Goal: Navigation & Orientation: Find specific page/section

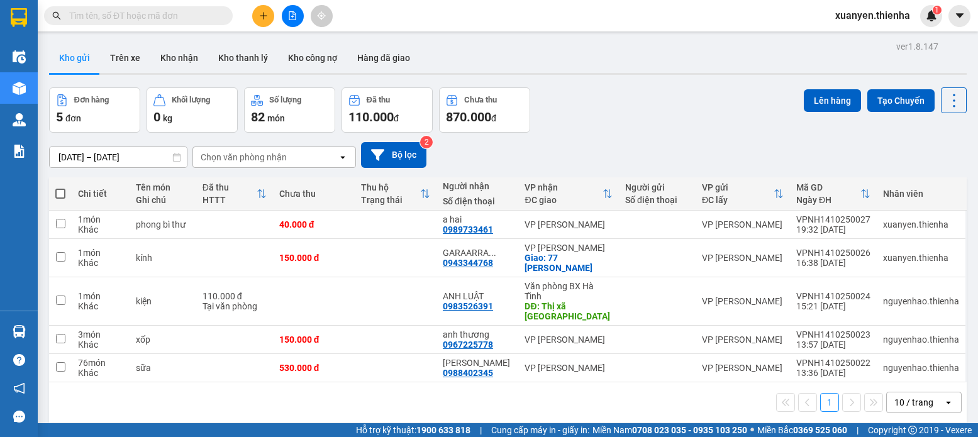
click at [597, 43] on div "Kho gửi Trên xe Kho nhận Kho thanh lý Kho công nợ Hàng đã giao" at bounding box center [508, 59] width 918 height 33
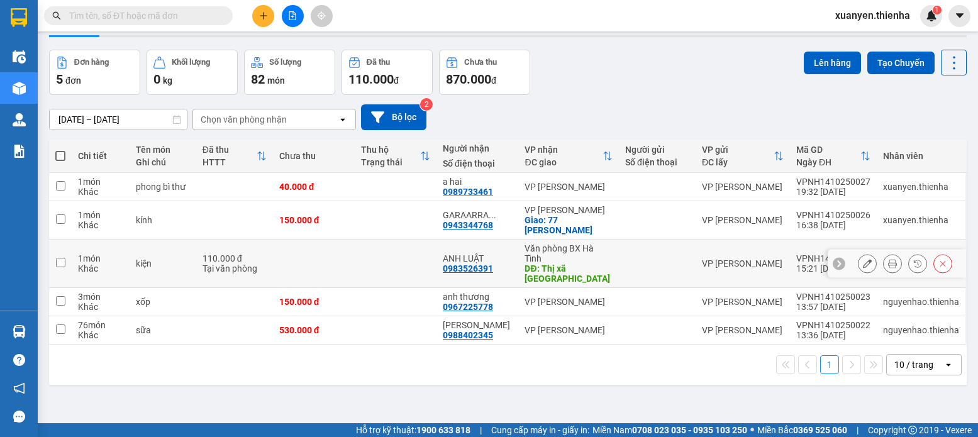
scroll to position [58, 0]
